Goal: Find specific page/section: Find specific page/section

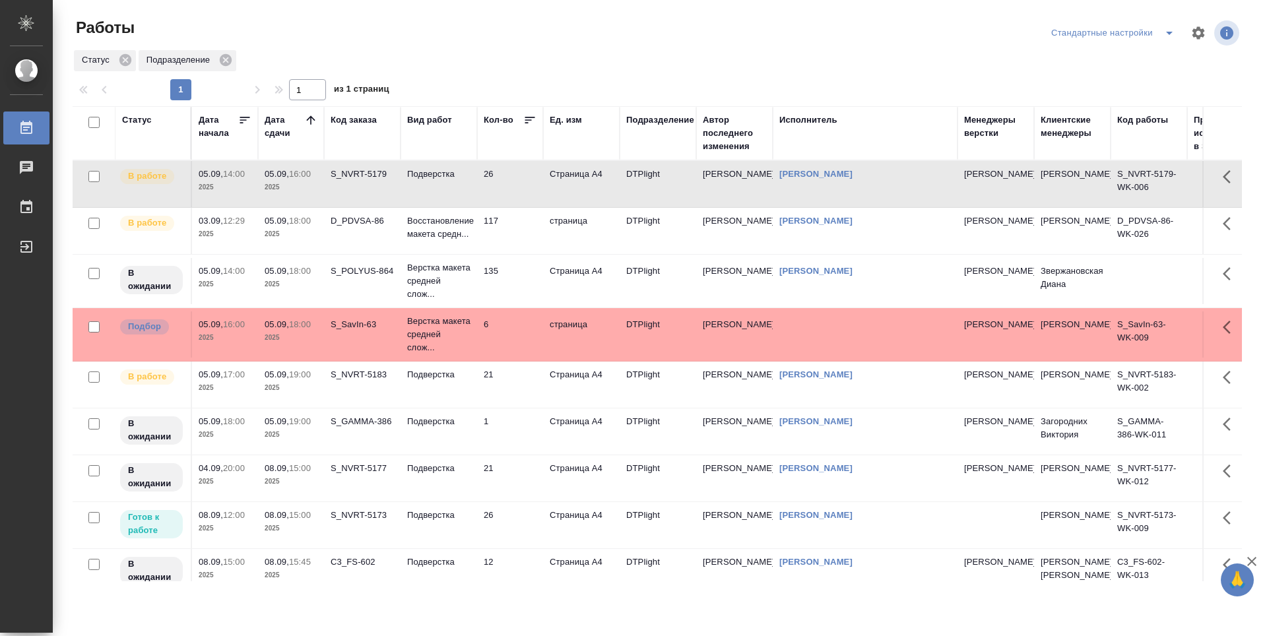
click at [507, 352] on td "6" at bounding box center [510, 334] width 66 height 46
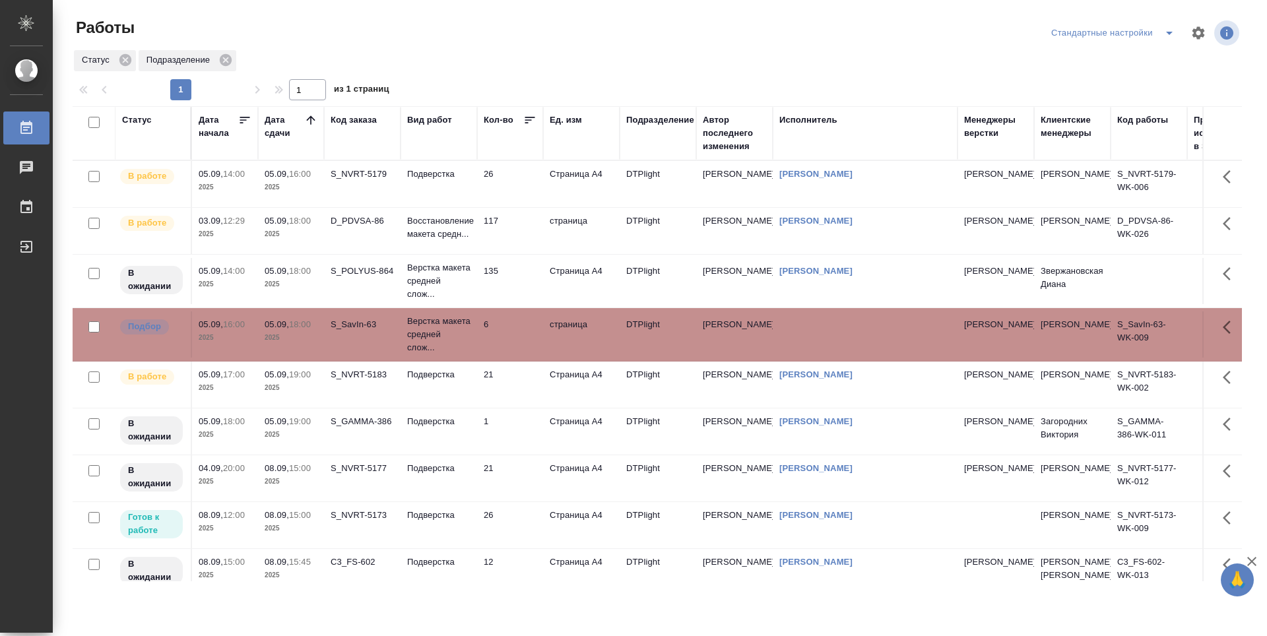
click at [507, 352] on td "6" at bounding box center [510, 334] width 66 height 46
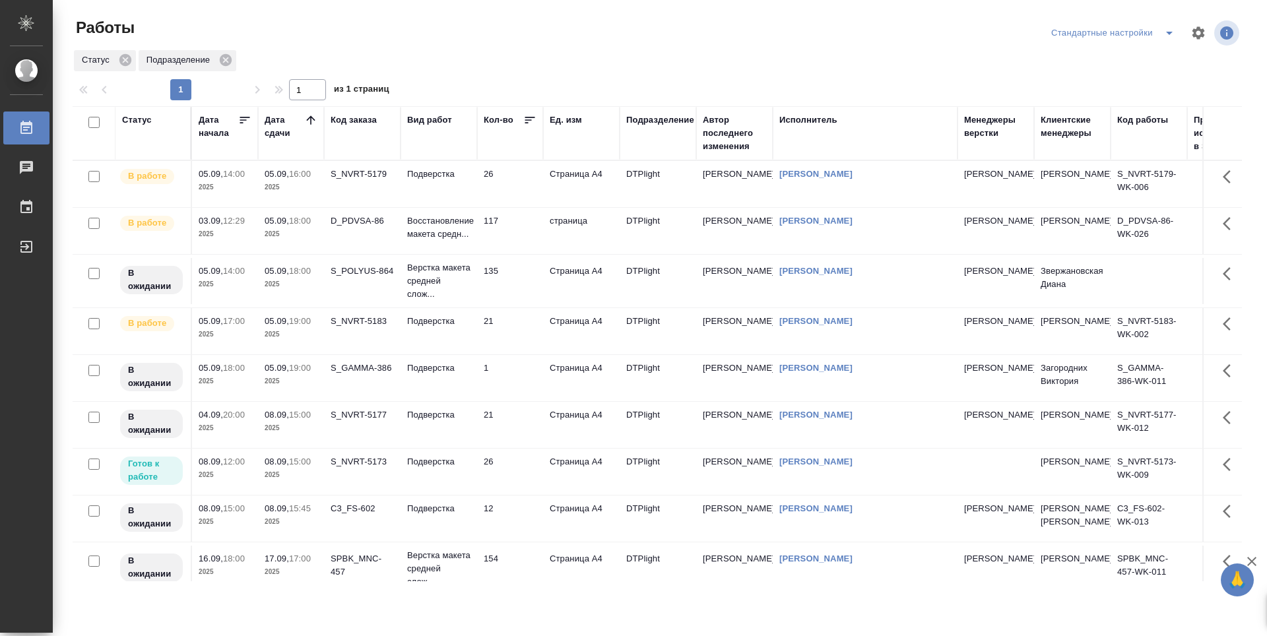
click at [518, 234] on td "117" at bounding box center [510, 231] width 66 height 46
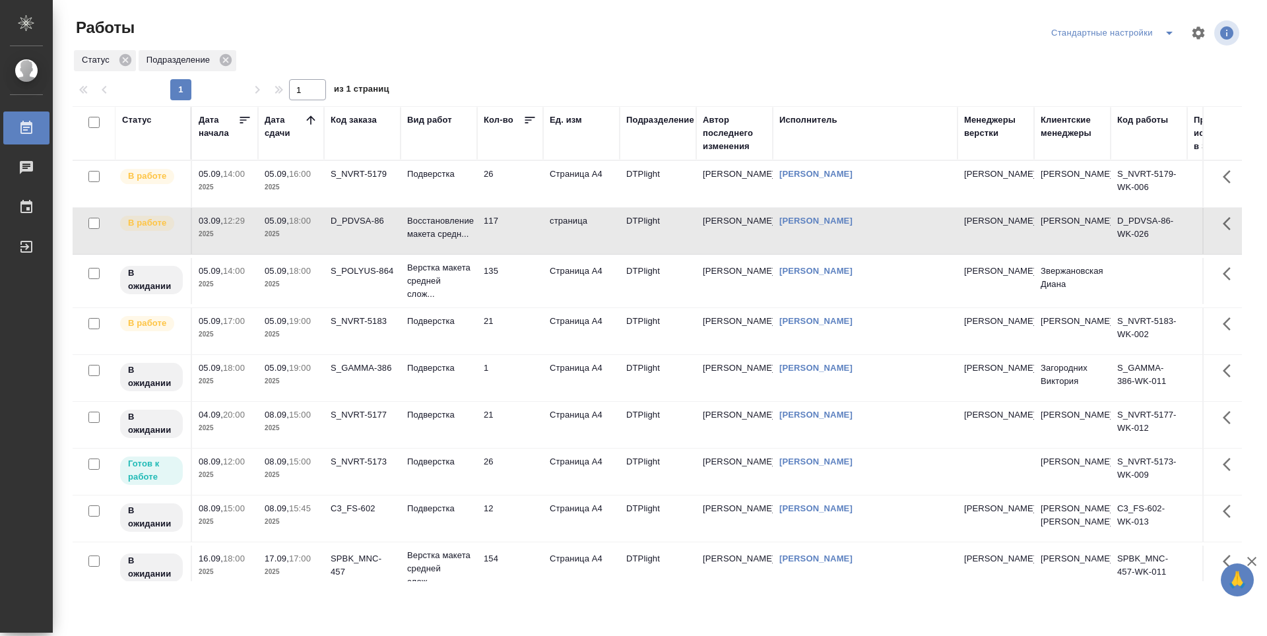
click at [513, 275] on td "135" at bounding box center [510, 281] width 66 height 46
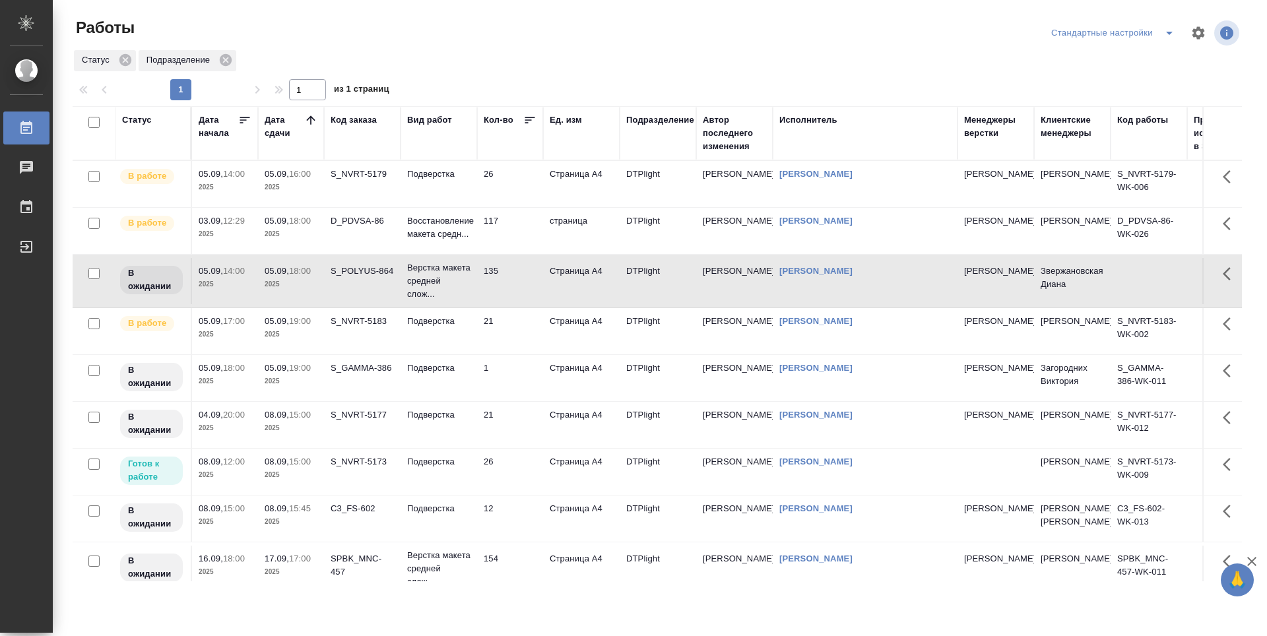
click at [516, 331] on td "21" at bounding box center [510, 331] width 66 height 46
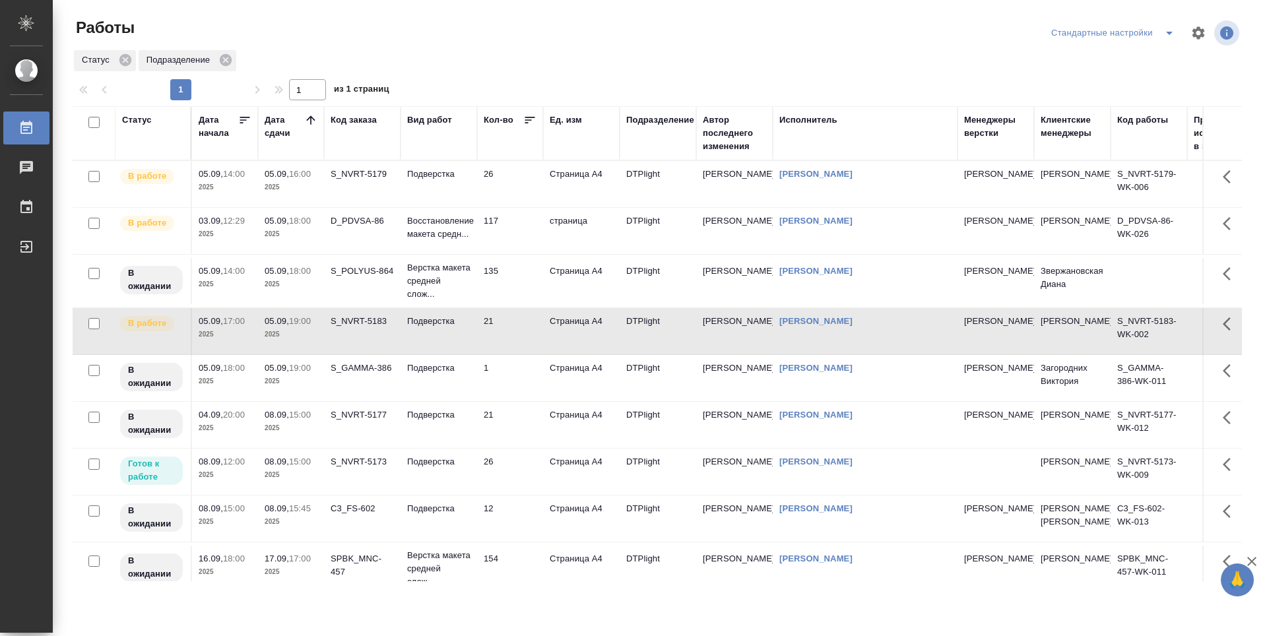
click at [518, 232] on td "117" at bounding box center [510, 231] width 66 height 46
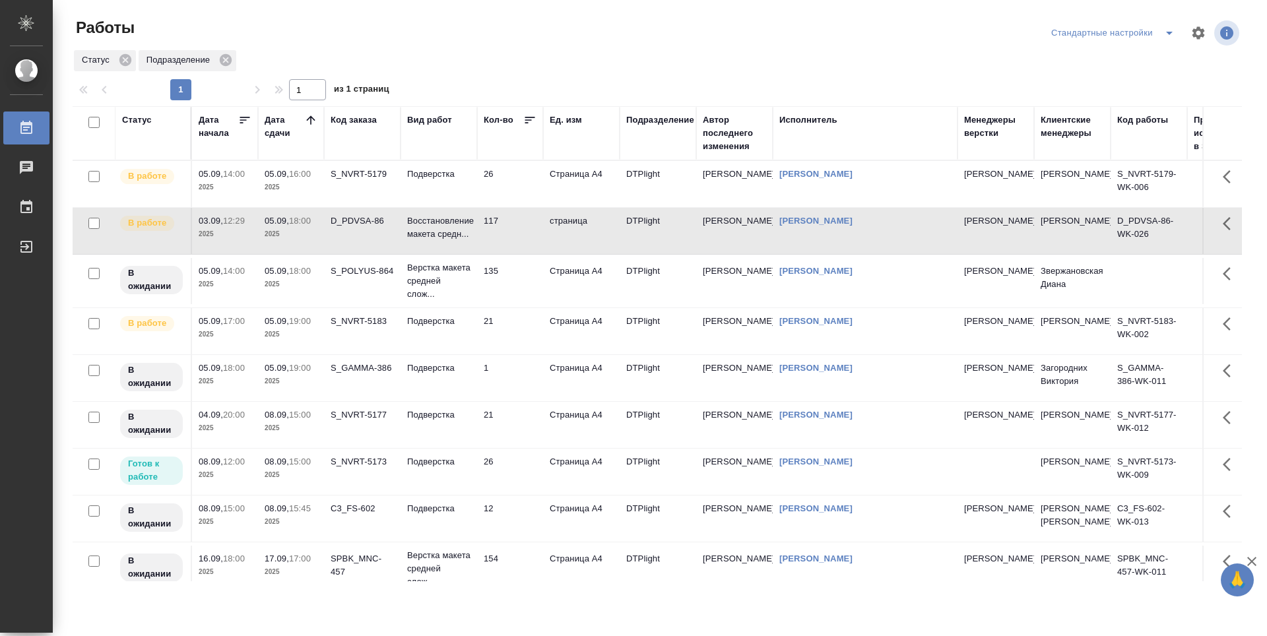
click at [509, 179] on td "26" at bounding box center [510, 184] width 66 height 46
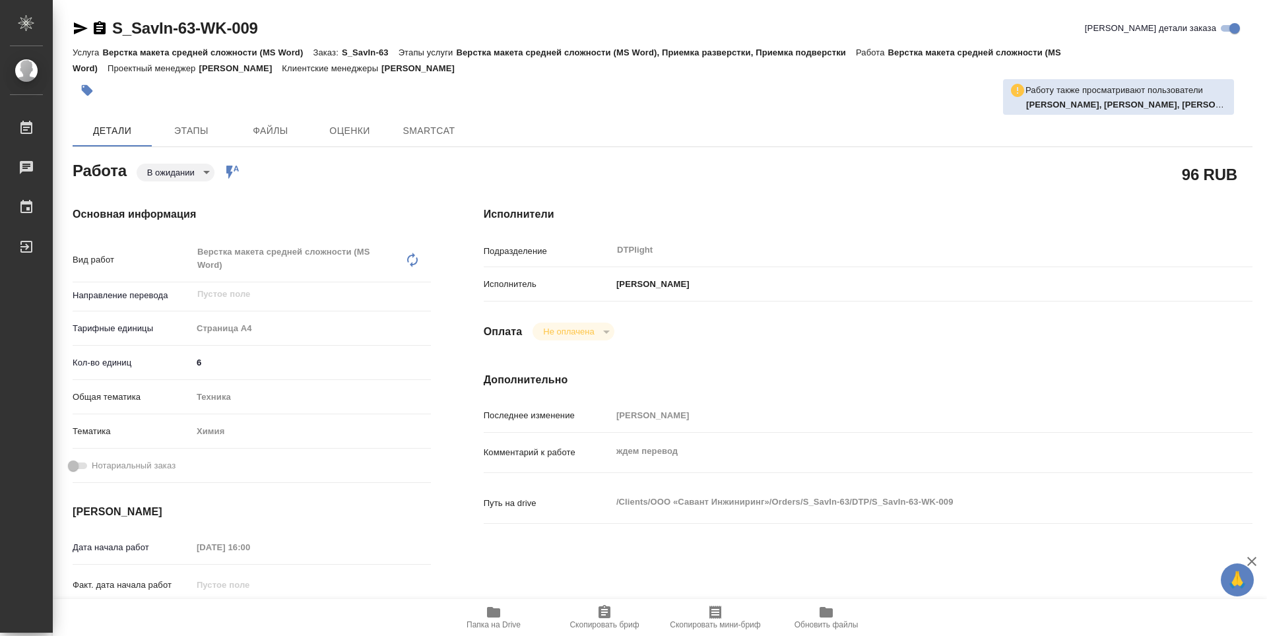
type textarea "x"
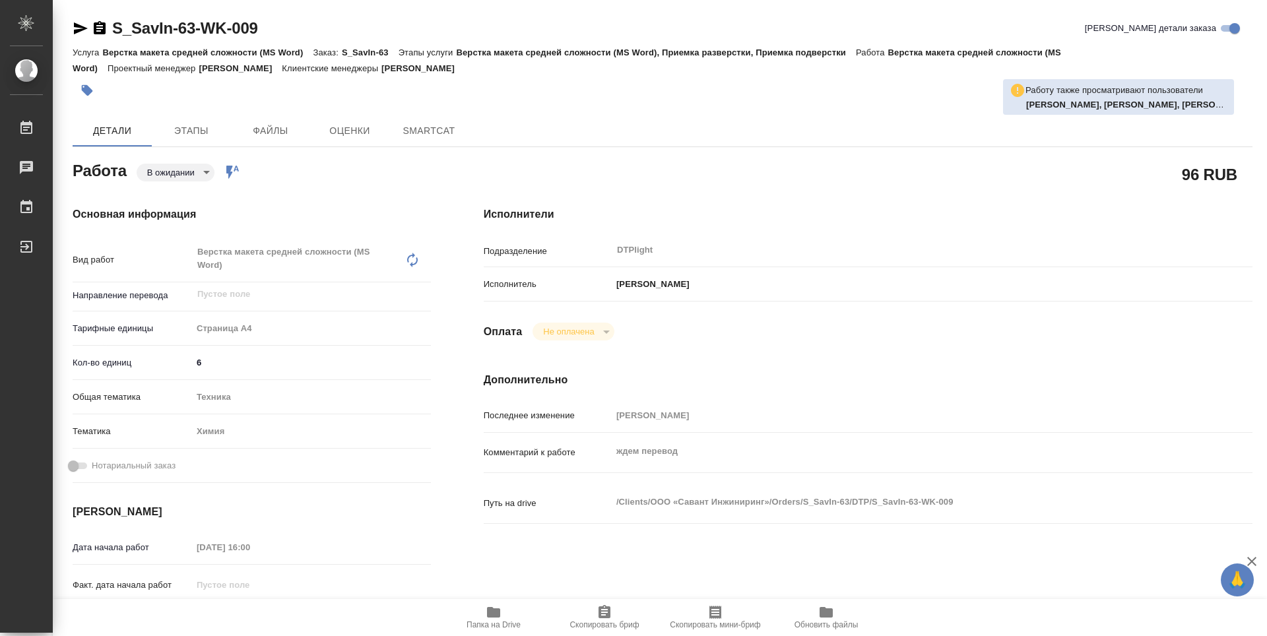
type textarea "x"
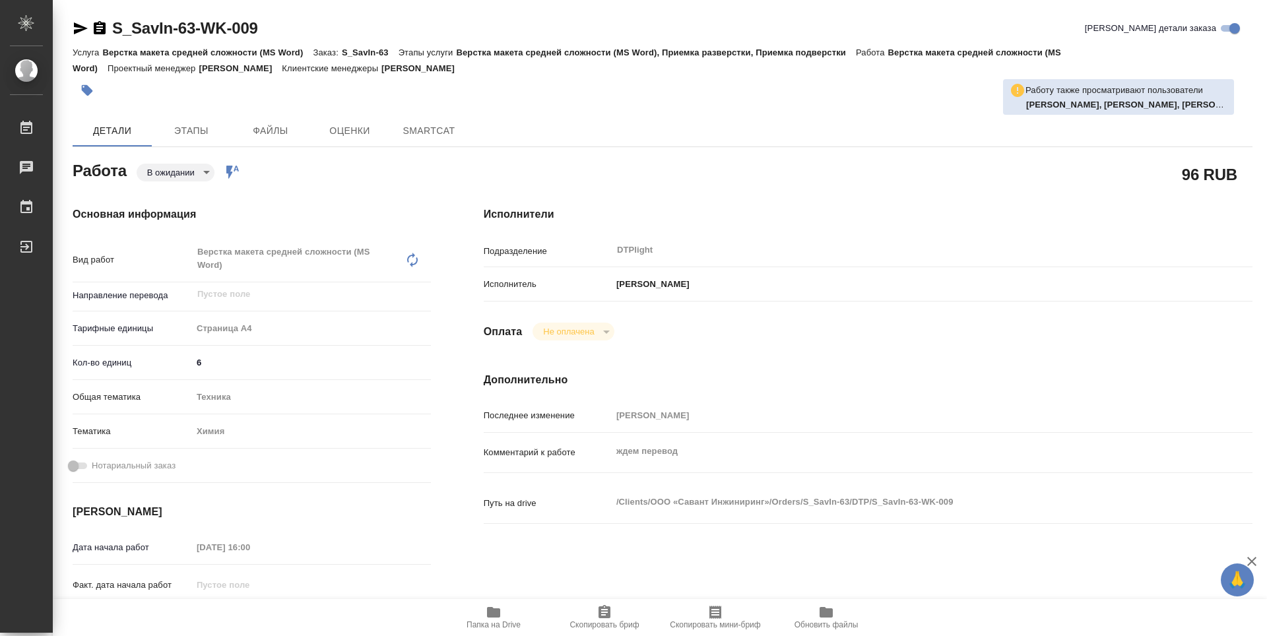
type textarea "x"
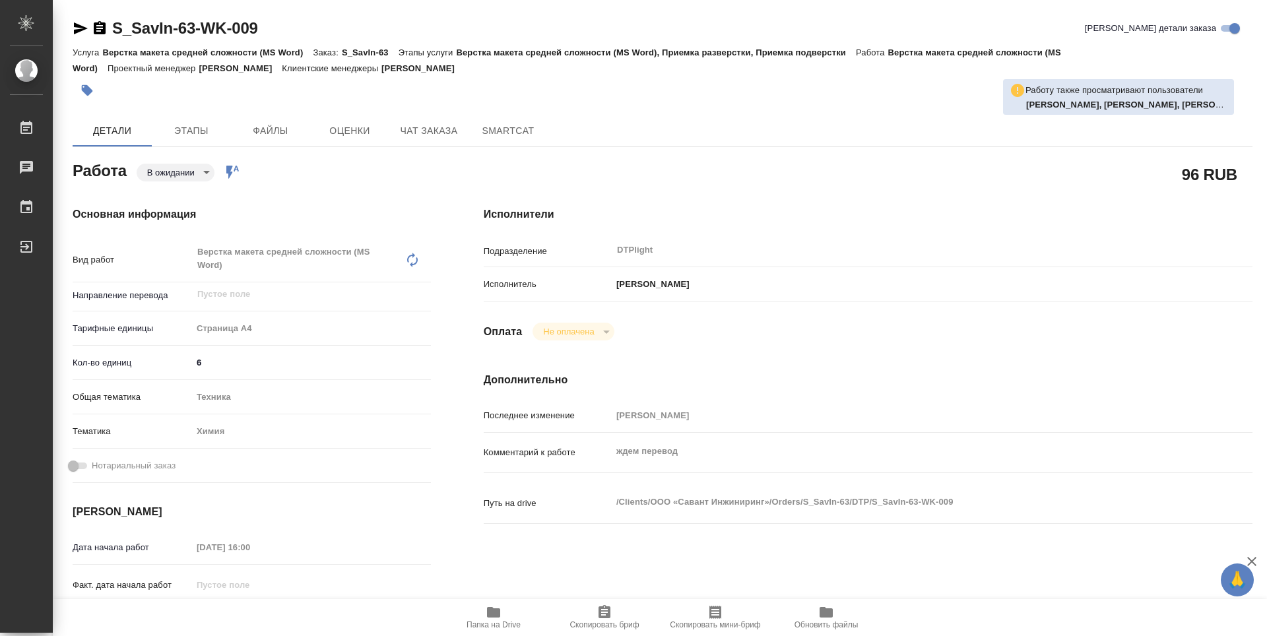
type textarea "x"
